Goal: Information Seeking & Learning: Check status

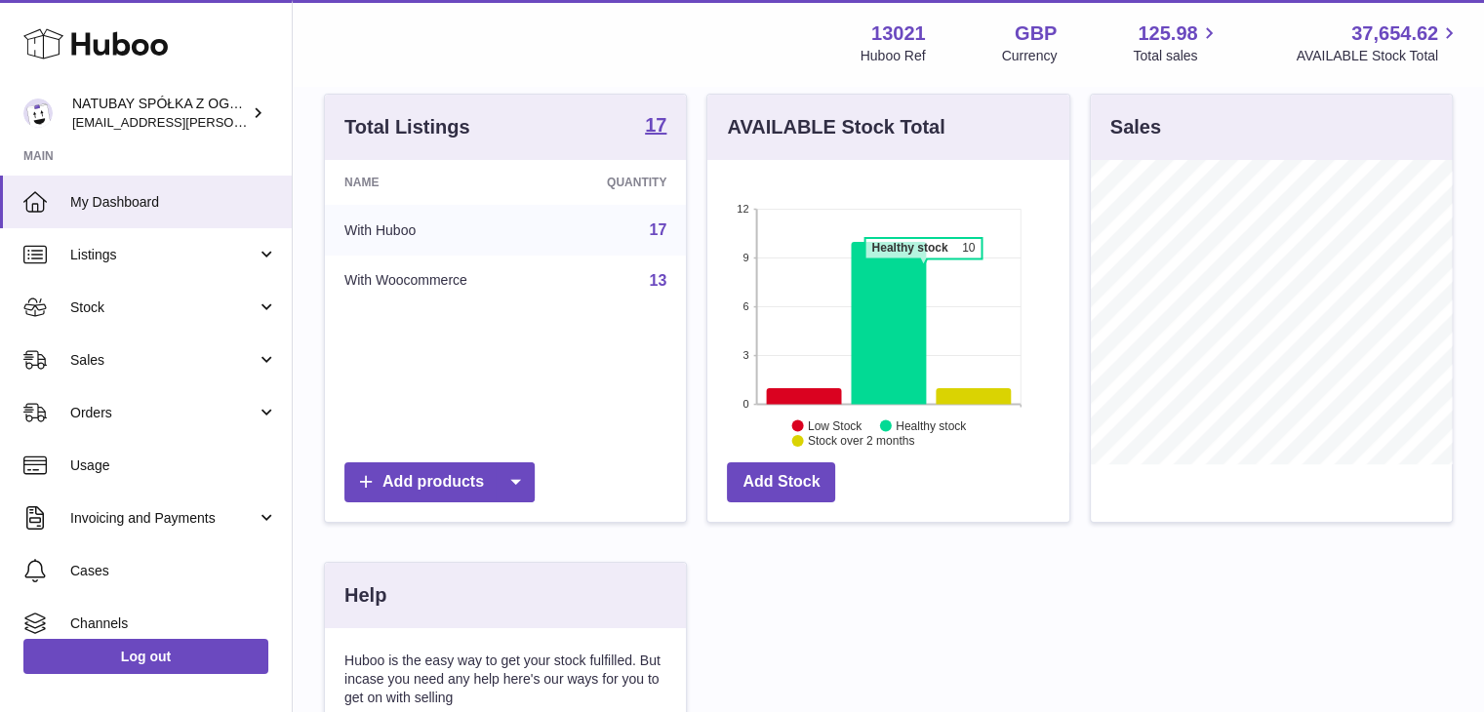
scroll to position [304, 366]
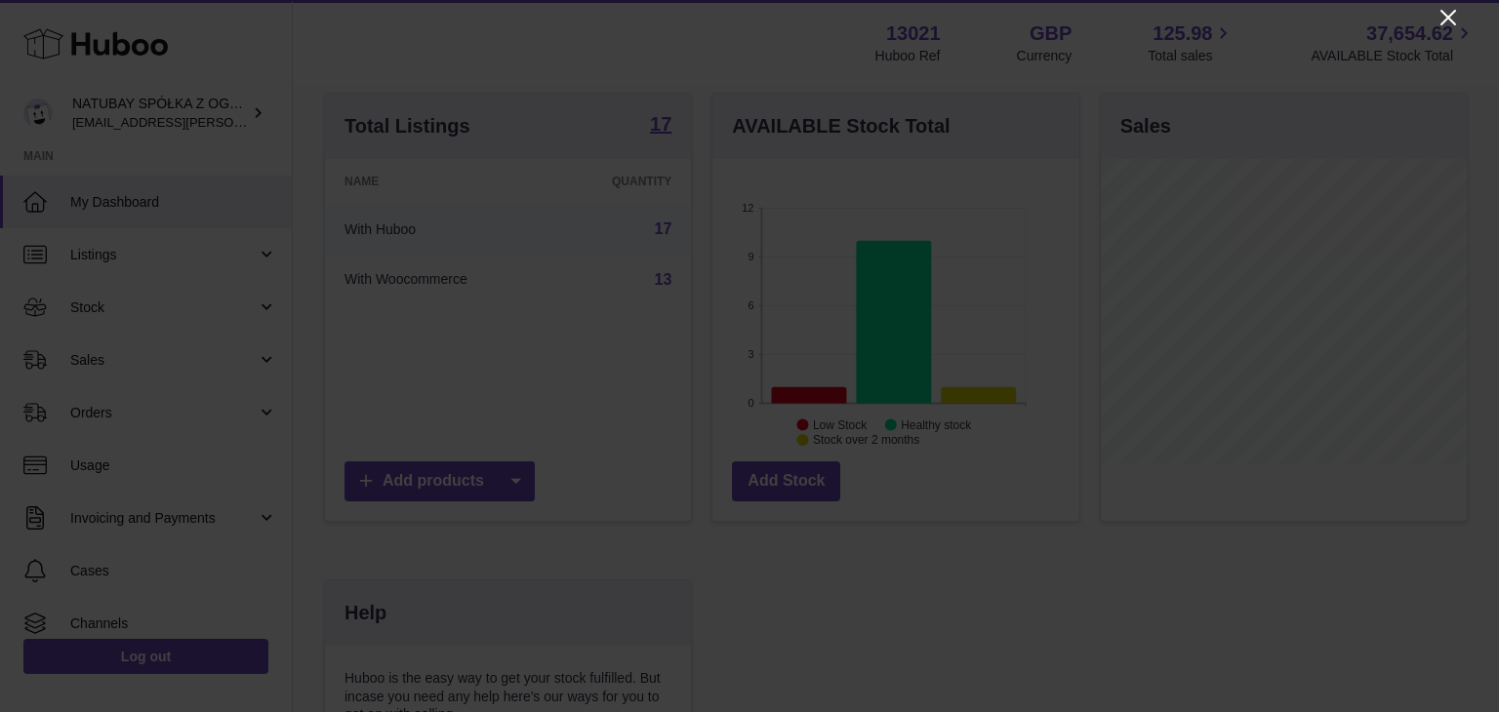
click at [1440, 15] on icon "Close" at bounding box center [1447, 17] width 23 height 23
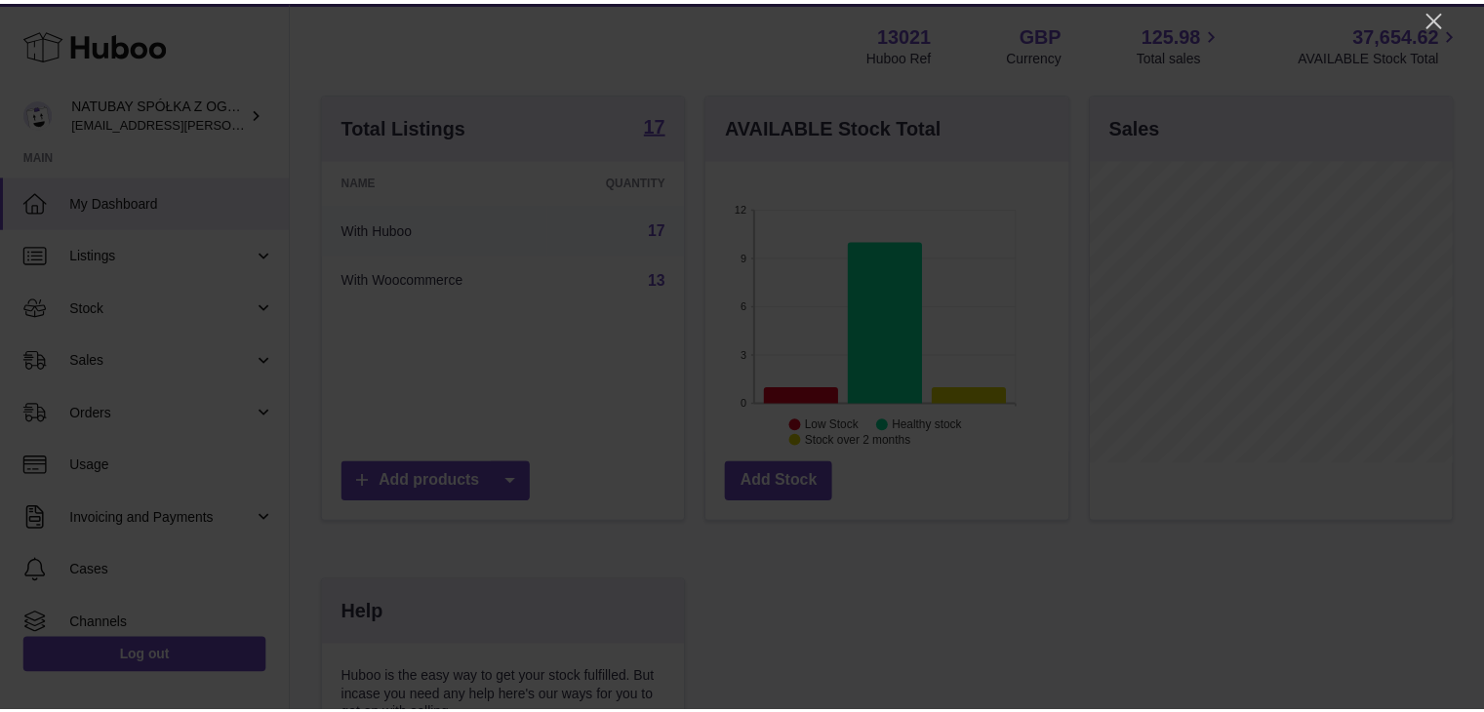
scroll to position [975466, 975408]
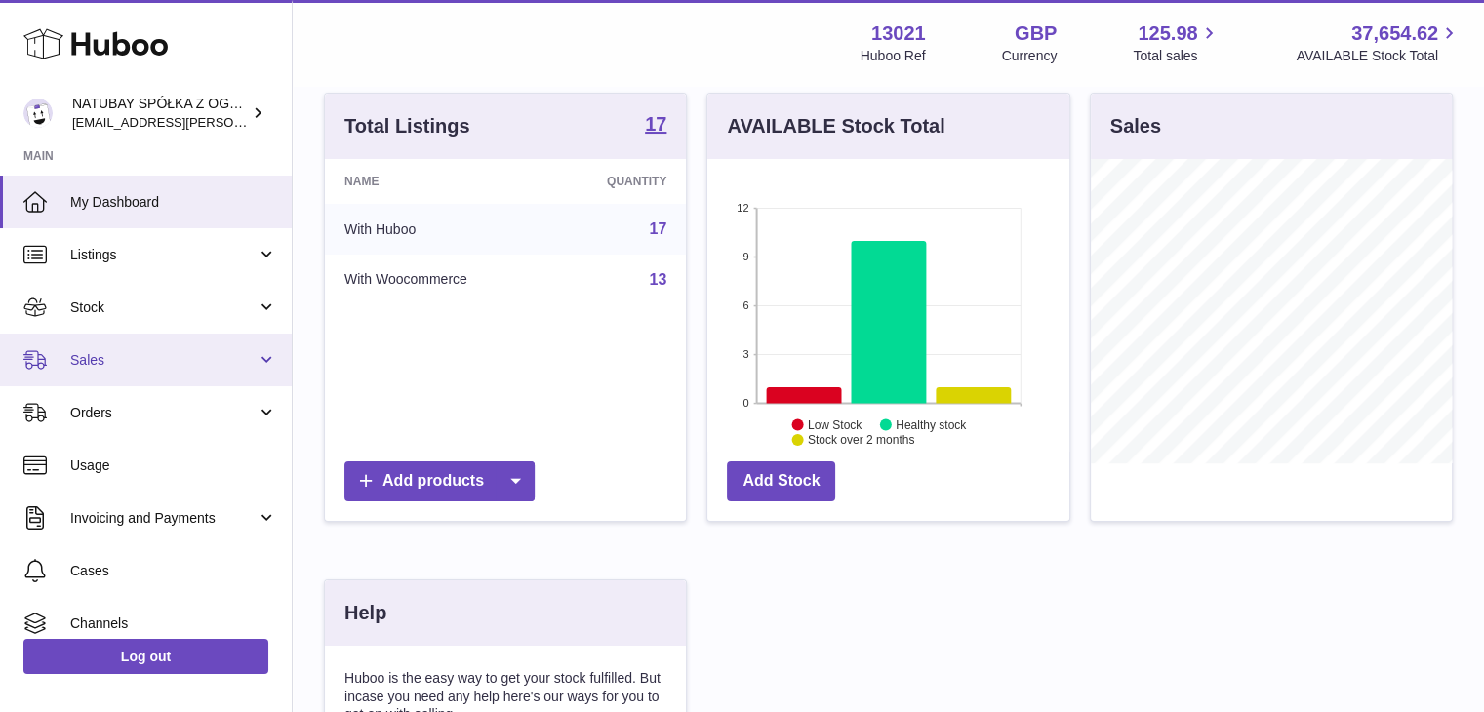
click at [109, 352] on span "Sales" at bounding box center [163, 360] width 186 height 19
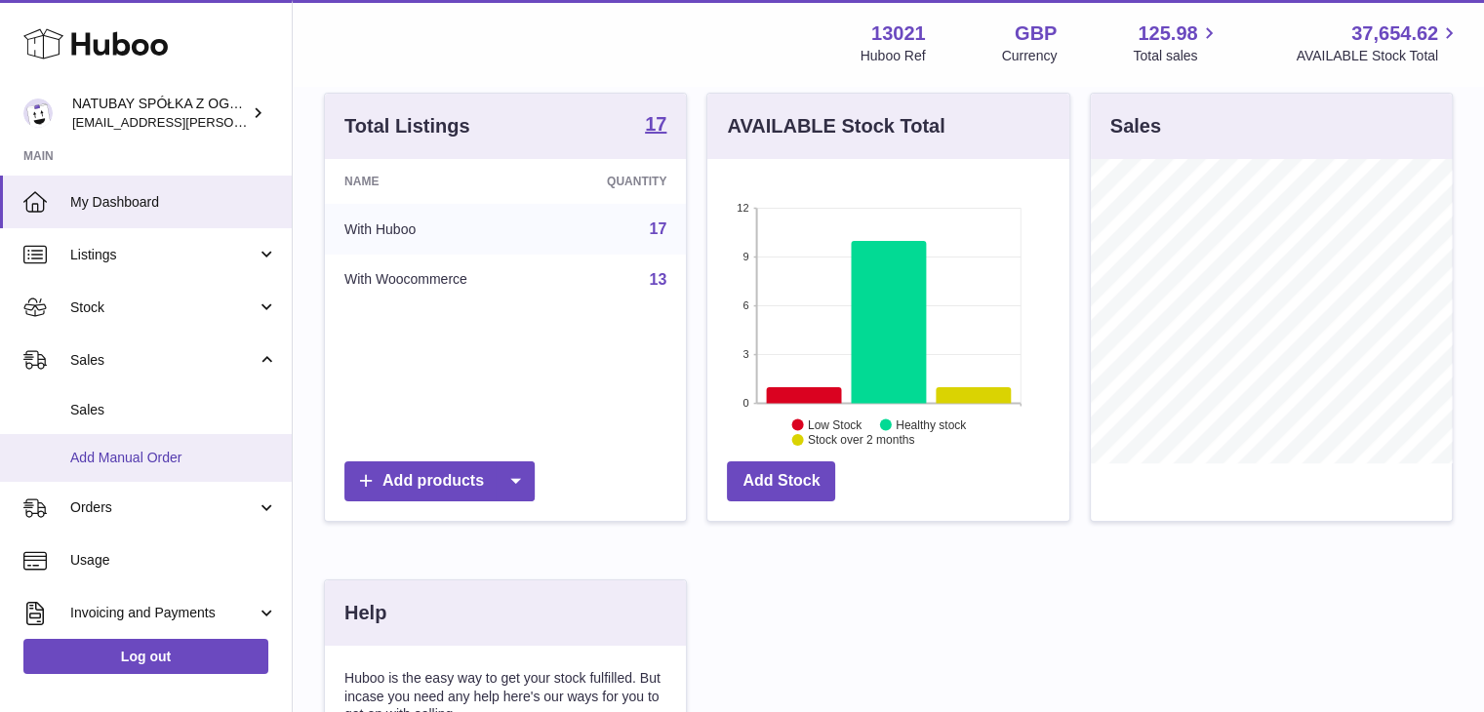
click at [160, 452] on span "Add Manual Order" at bounding box center [173, 458] width 207 height 19
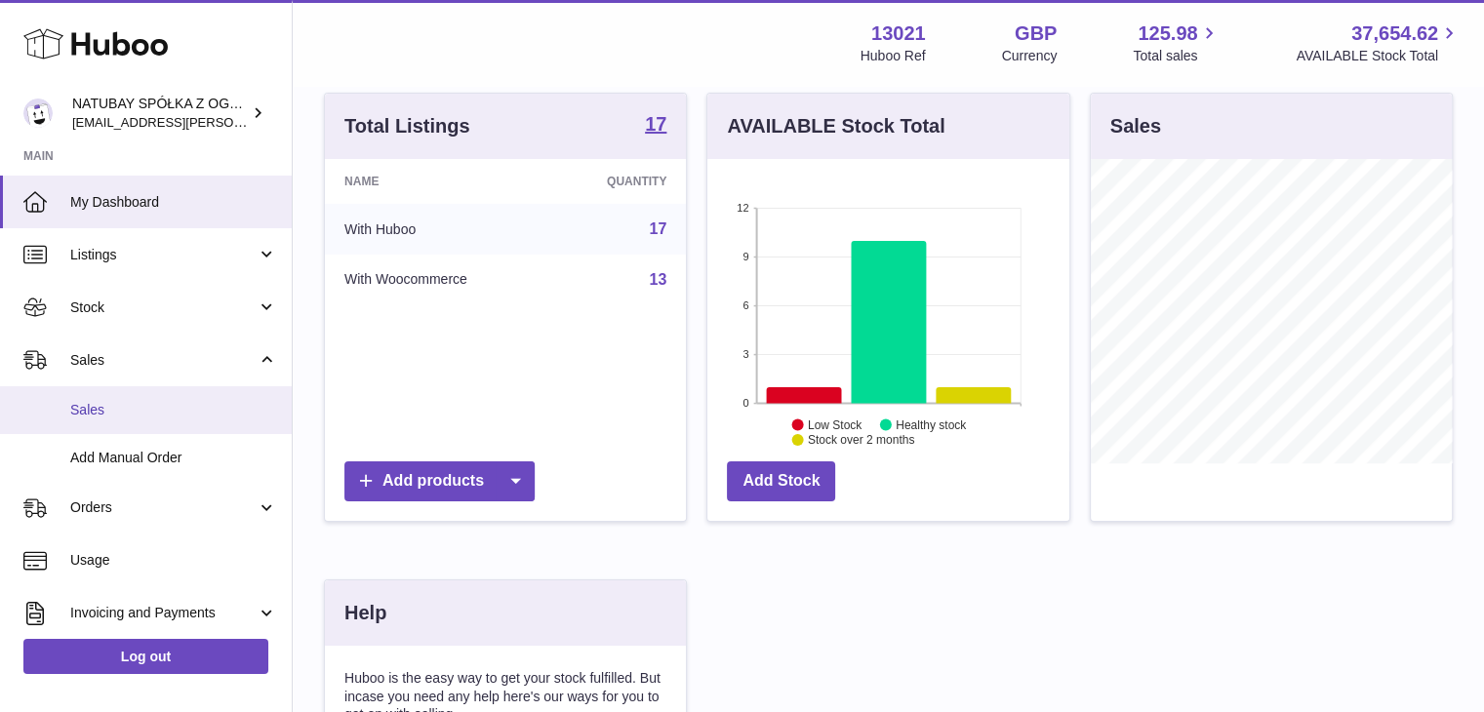
click at [159, 415] on span "Sales" at bounding box center [173, 410] width 207 height 19
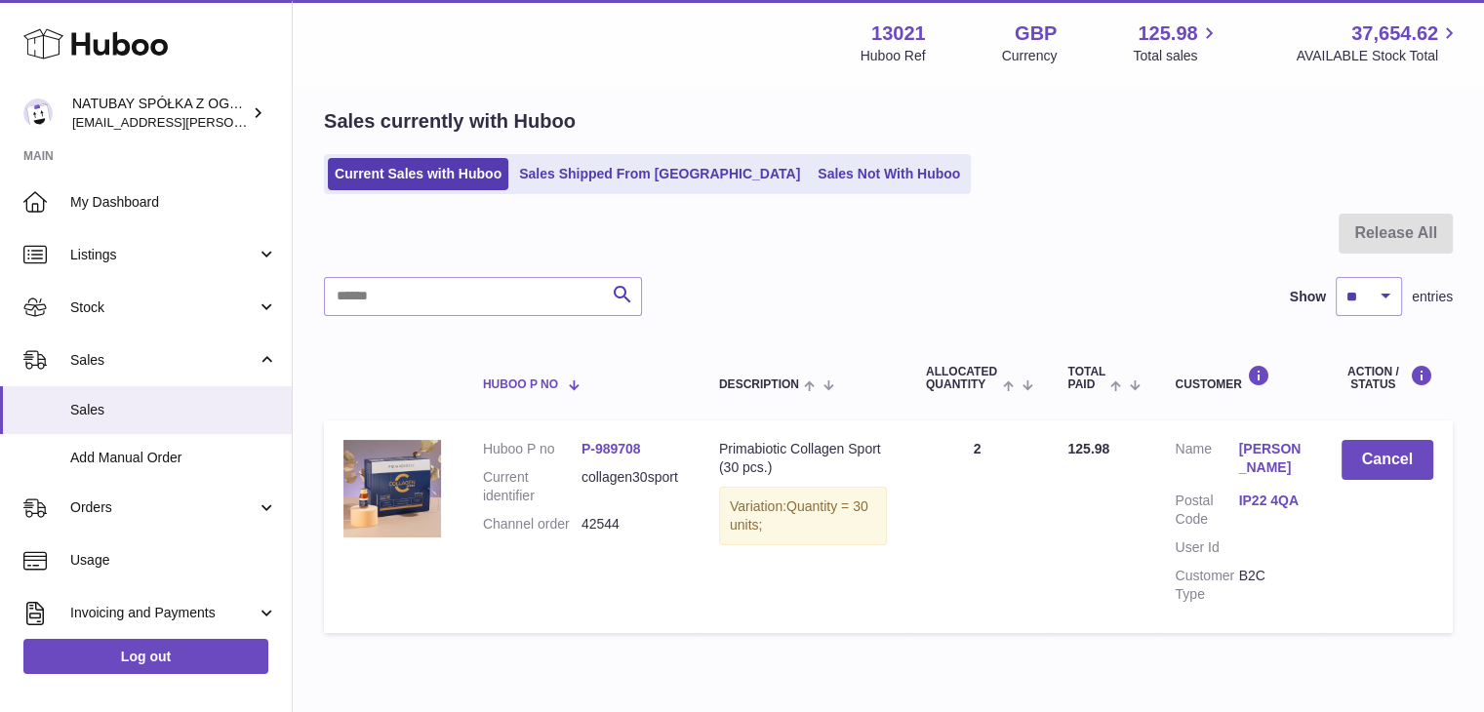
scroll to position [152, 0]
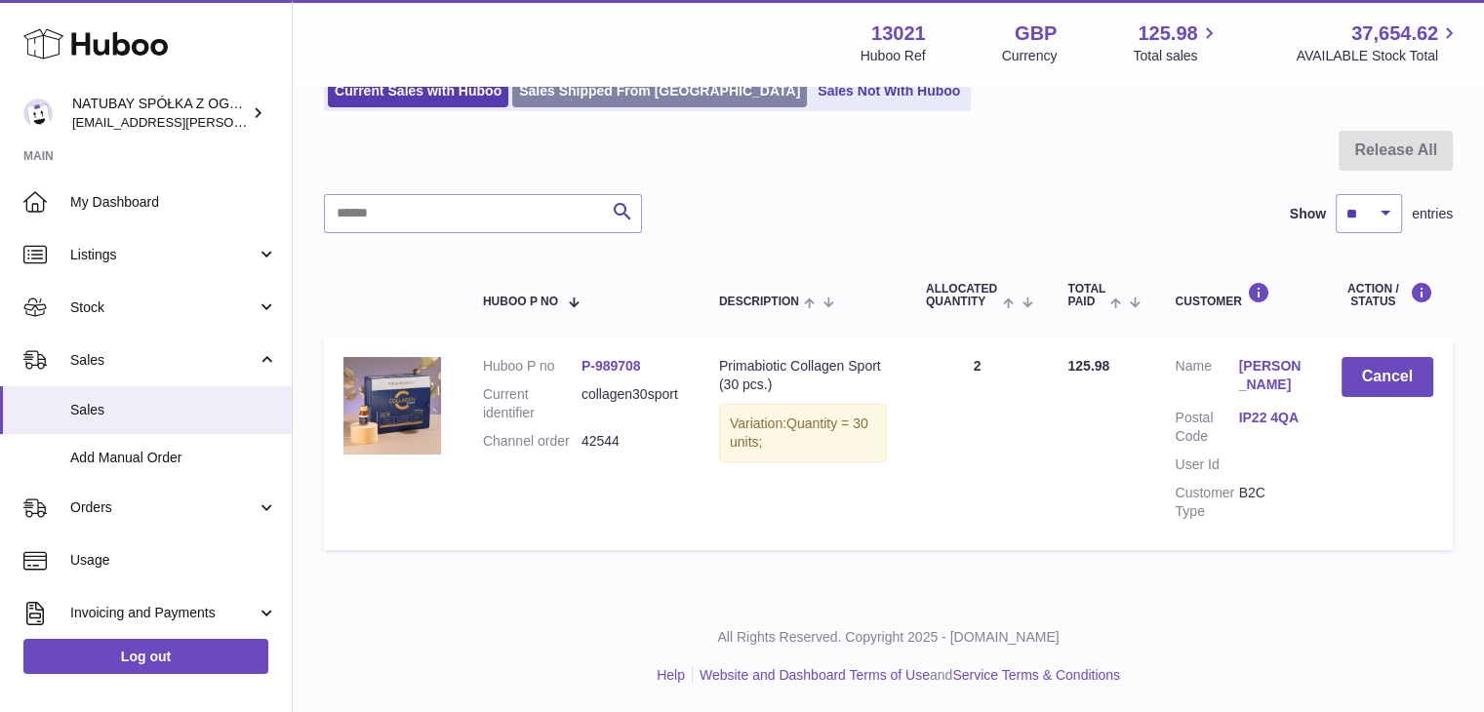
click at [563, 85] on link "Sales Shipped From [GEOGRAPHIC_DATA]" at bounding box center [659, 91] width 295 height 32
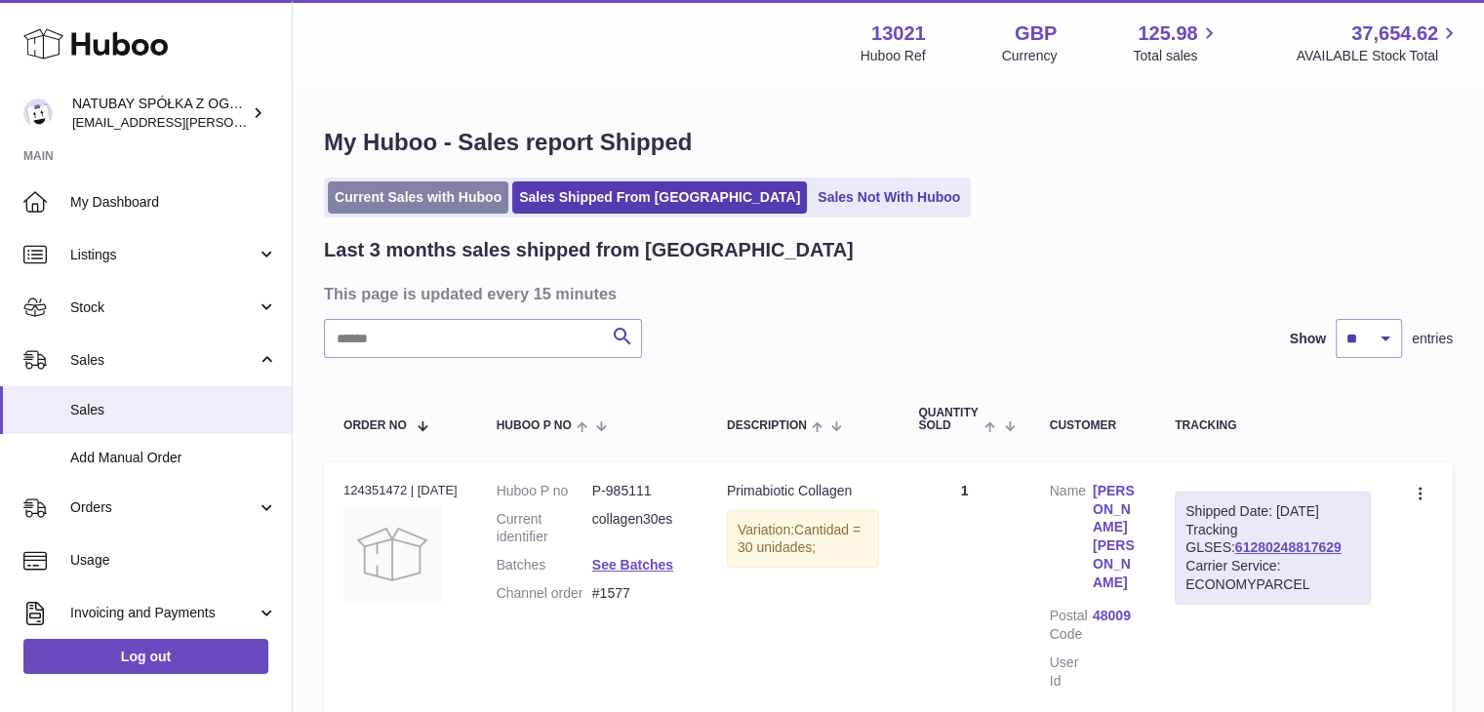
click at [436, 205] on link "Current Sales with Huboo" at bounding box center [418, 197] width 181 height 32
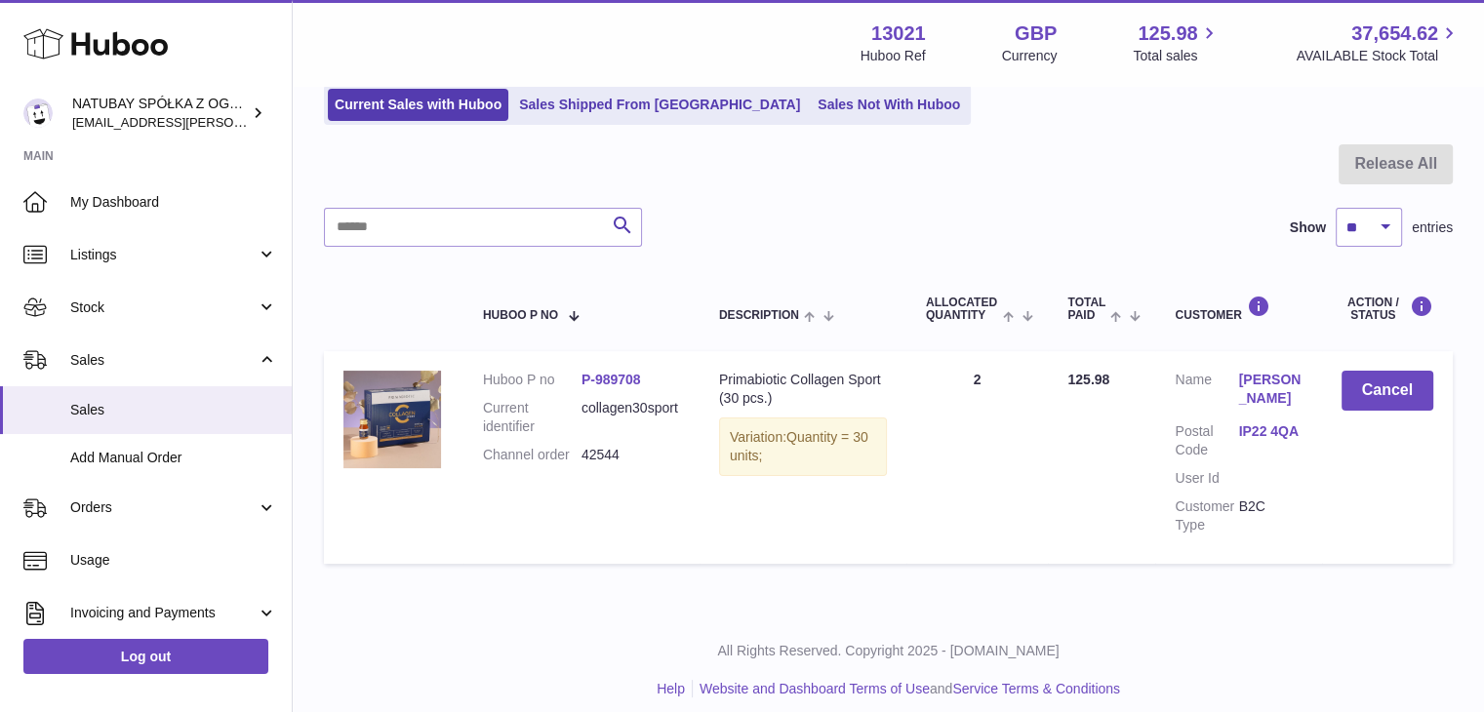
scroll to position [152, 0]
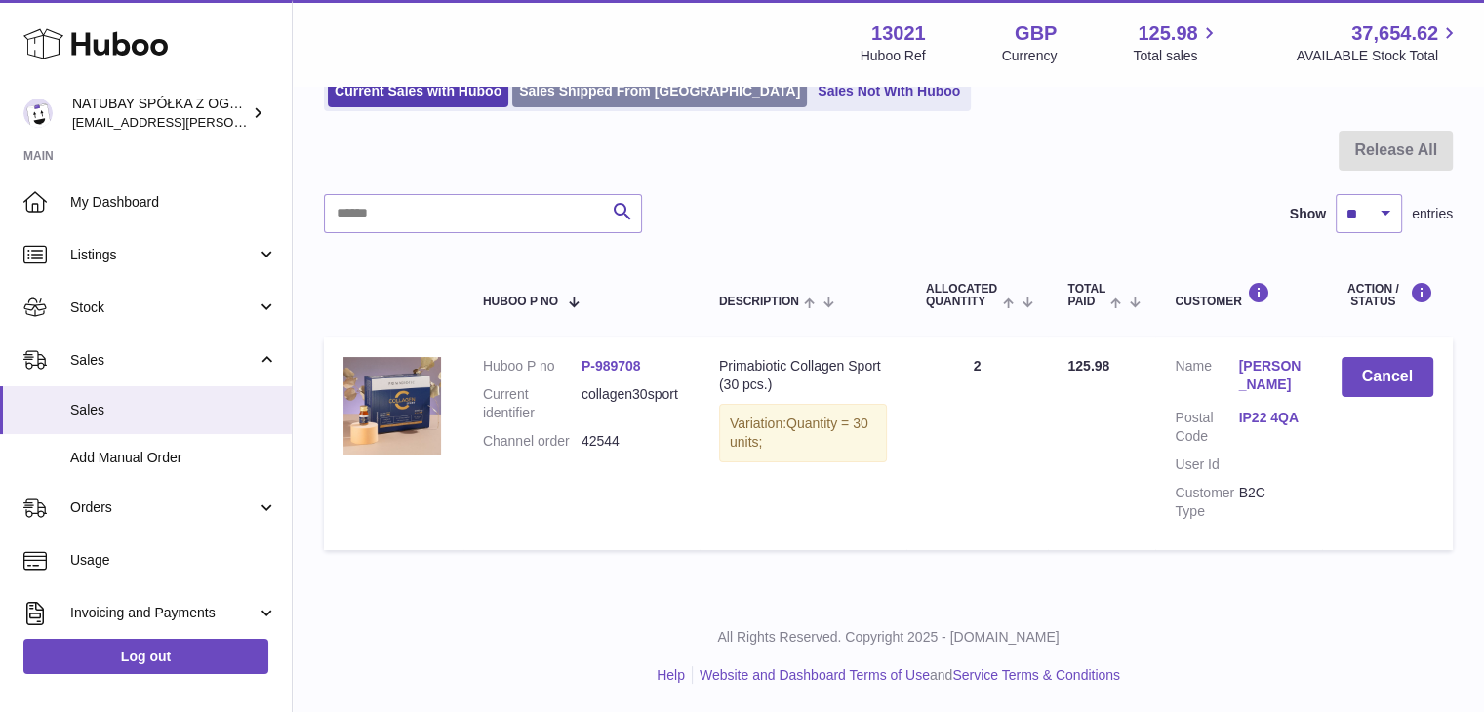
click at [560, 98] on link "Sales Shipped From [GEOGRAPHIC_DATA]" at bounding box center [659, 91] width 295 height 32
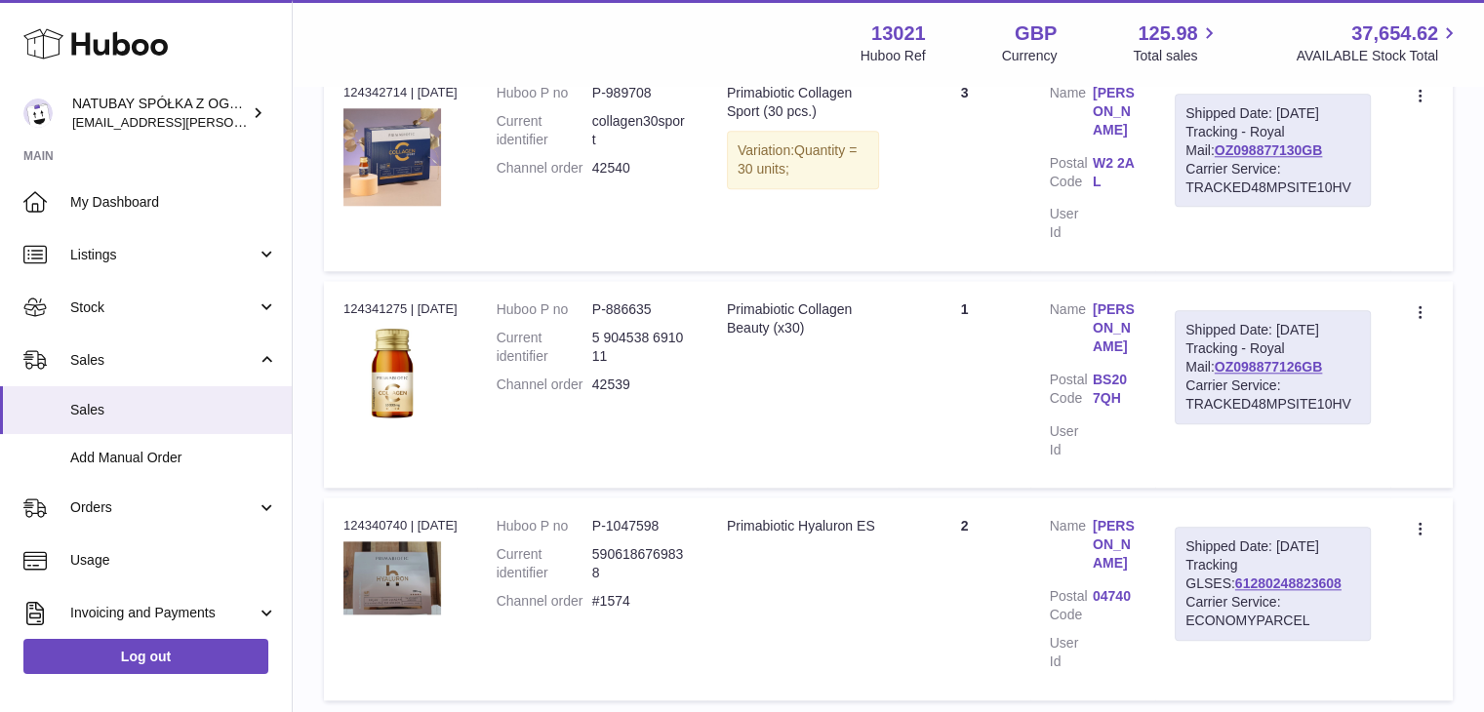
scroll to position [2131, 0]
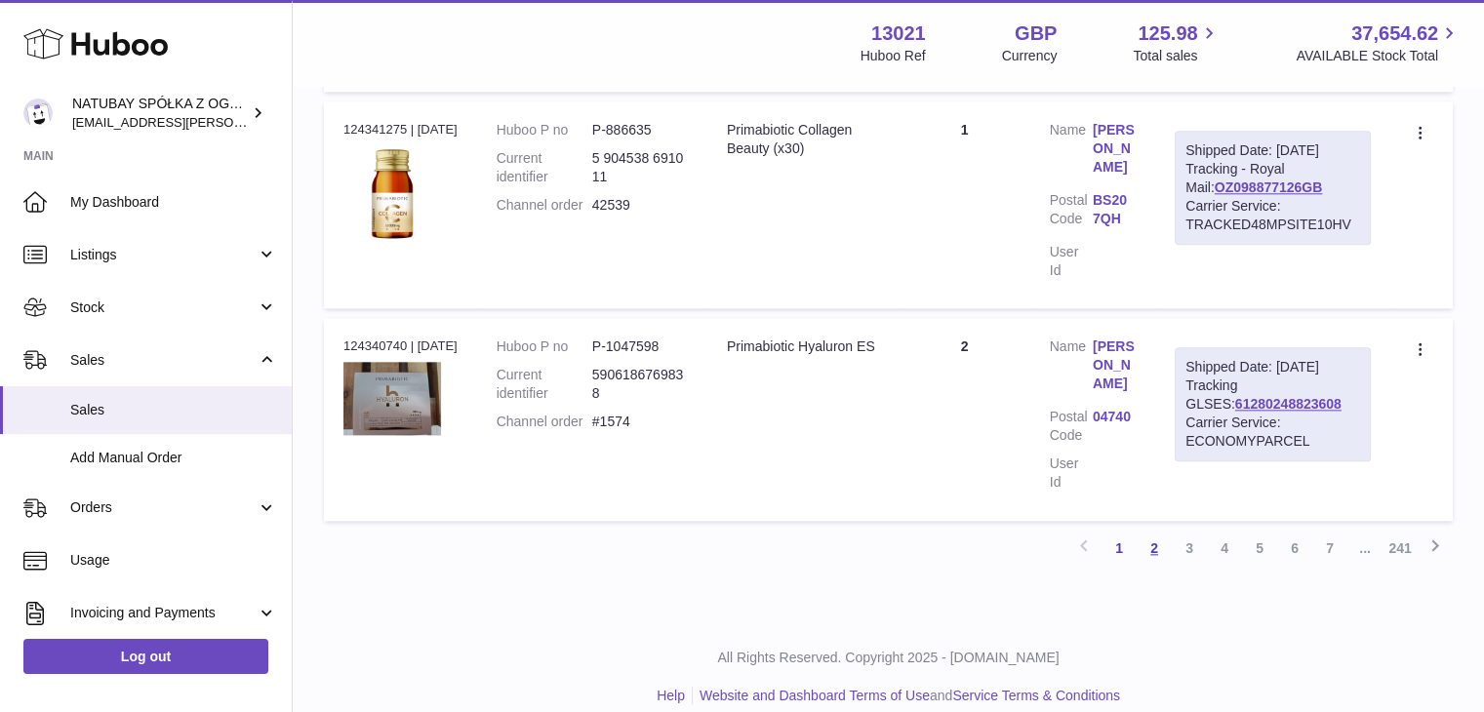
click at [1163, 531] on link "2" at bounding box center [1154, 548] width 35 height 35
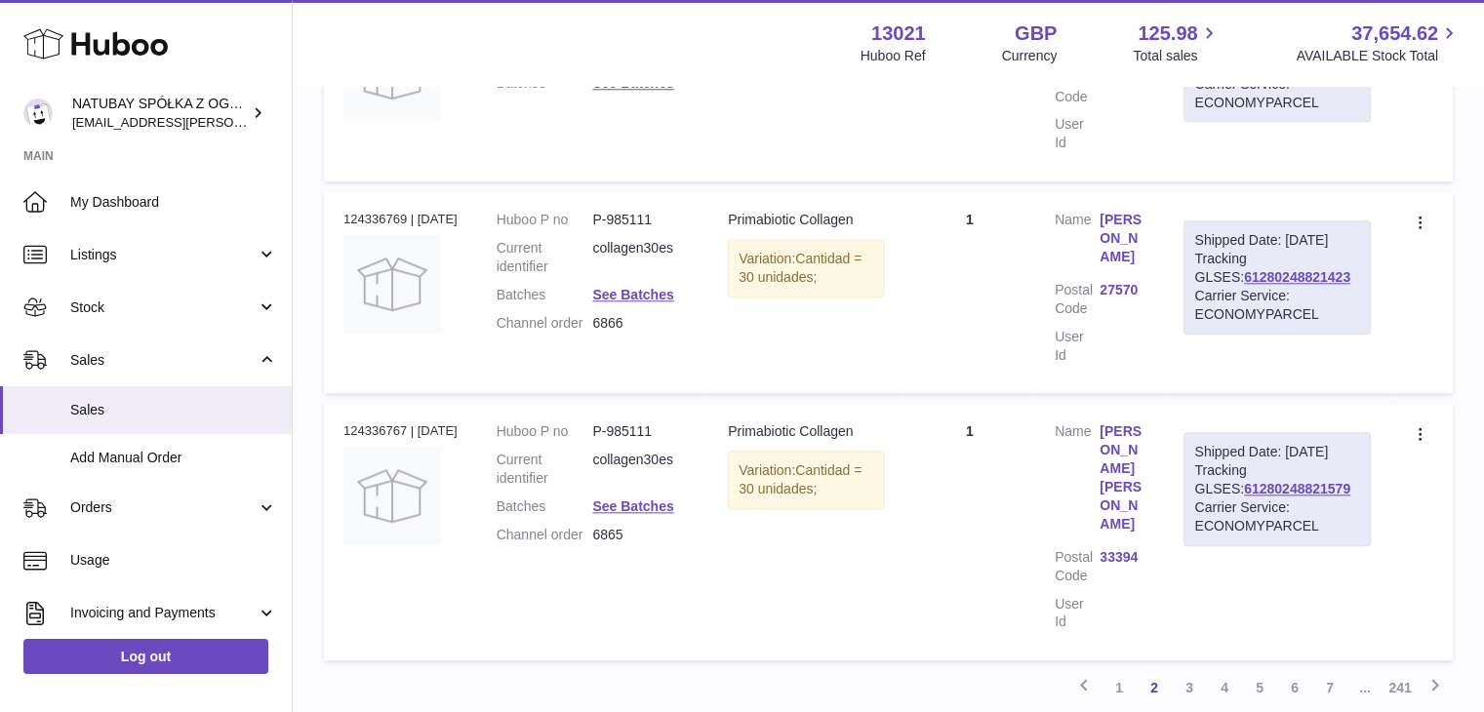
scroll to position [2111, 0]
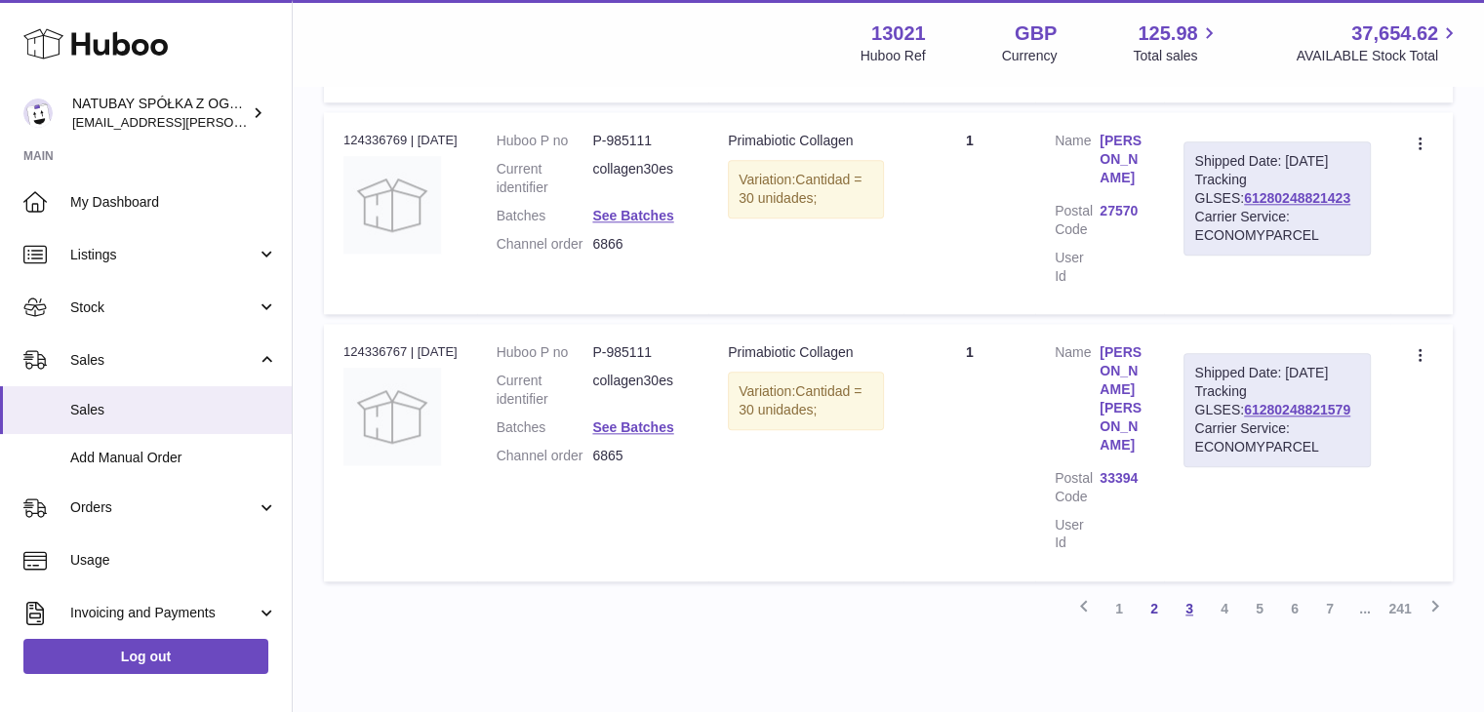
click at [1182, 591] on link "3" at bounding box center [1189, 608] width 35 height 35
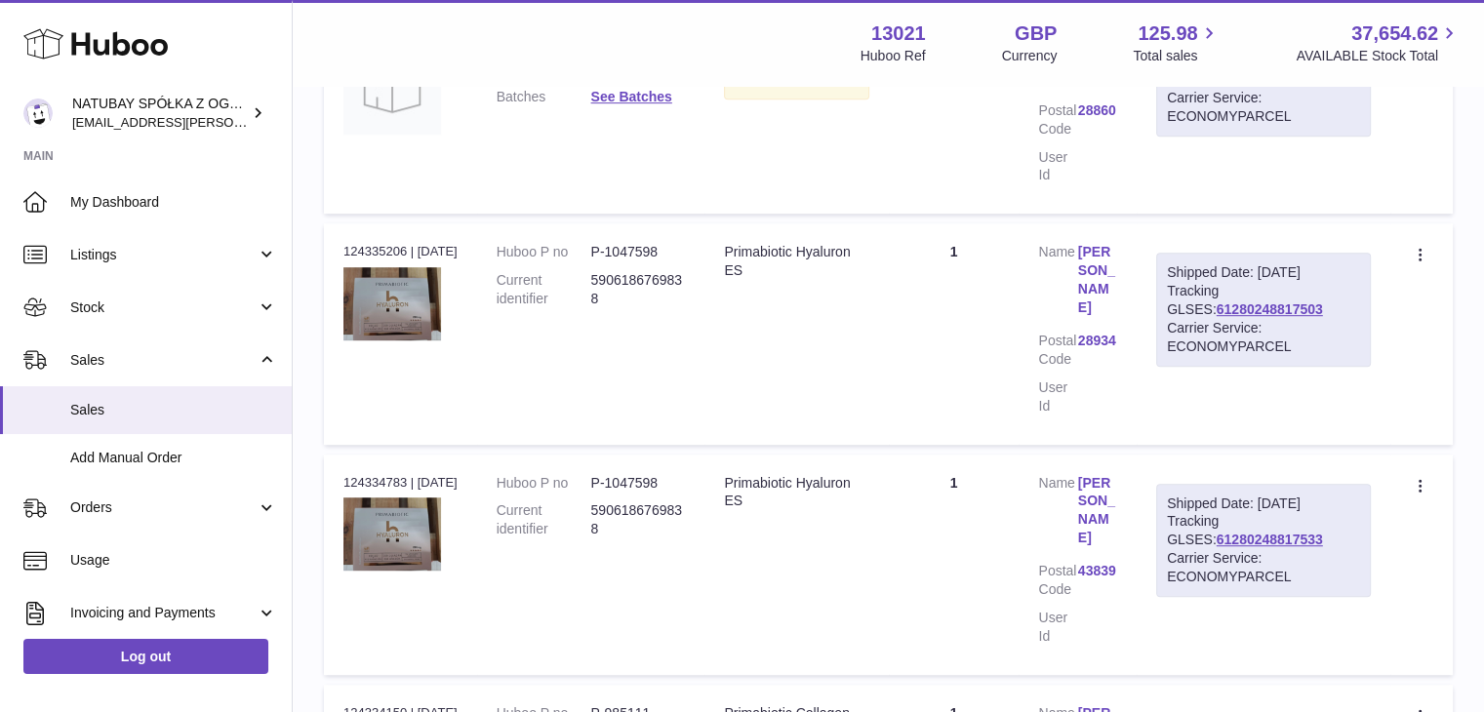
scroll to position [771, 0]
